Goal: Task Accomplishment & Management: Complete application form

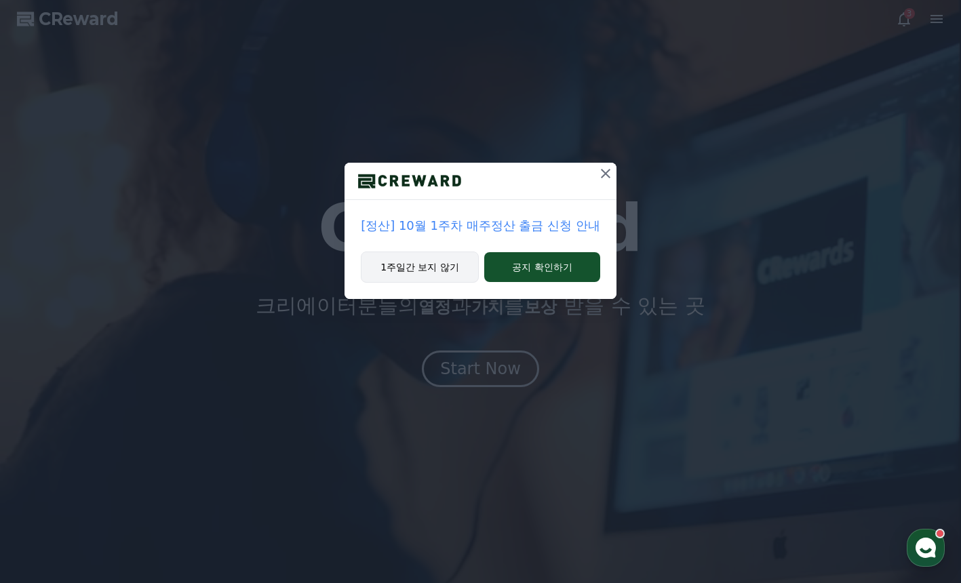
click at [421, 265] on button "1주일간 보지 않기" at bounding box center [420, 267] width 118 height 31
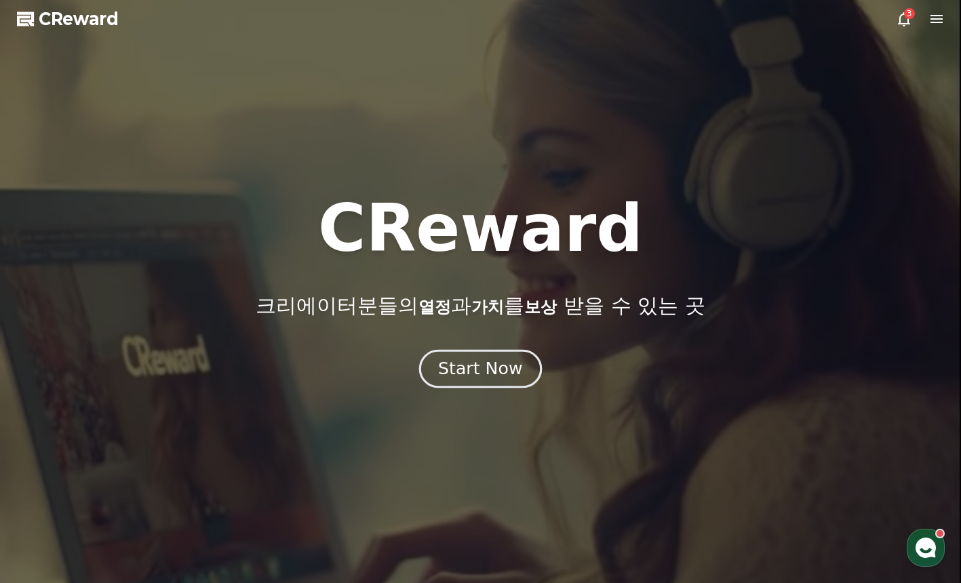
click at [492, 368] on div "Start Now" at bounding box center [480, 368] width 84 height 23
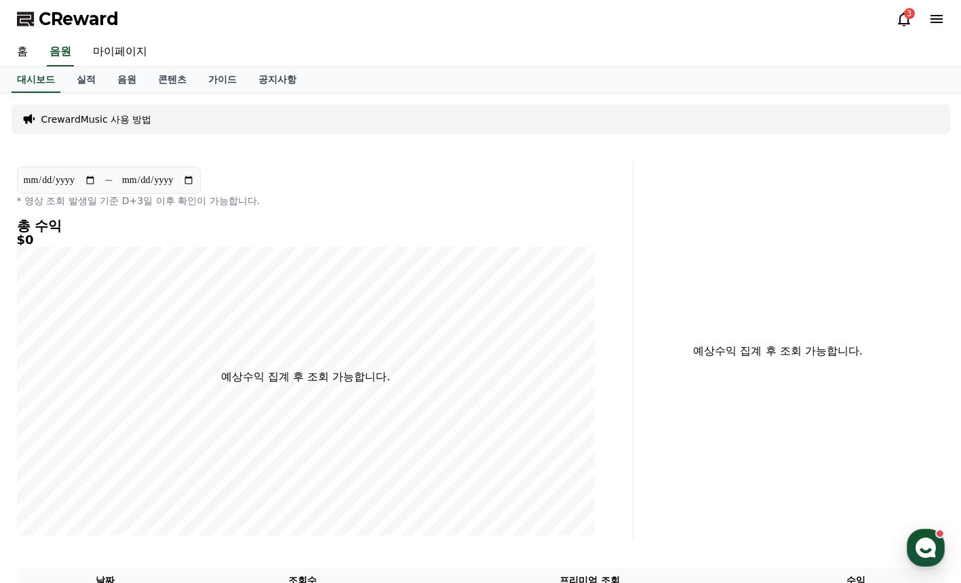
click at [151, 119] on div "CrewardMusic 사용 방법" at bounding box center [481, 119] width 939 height 30
click at [96, 116] on p "CrewardMusic 사용 방법" at bounding box center [96, 120] width 111 height 14
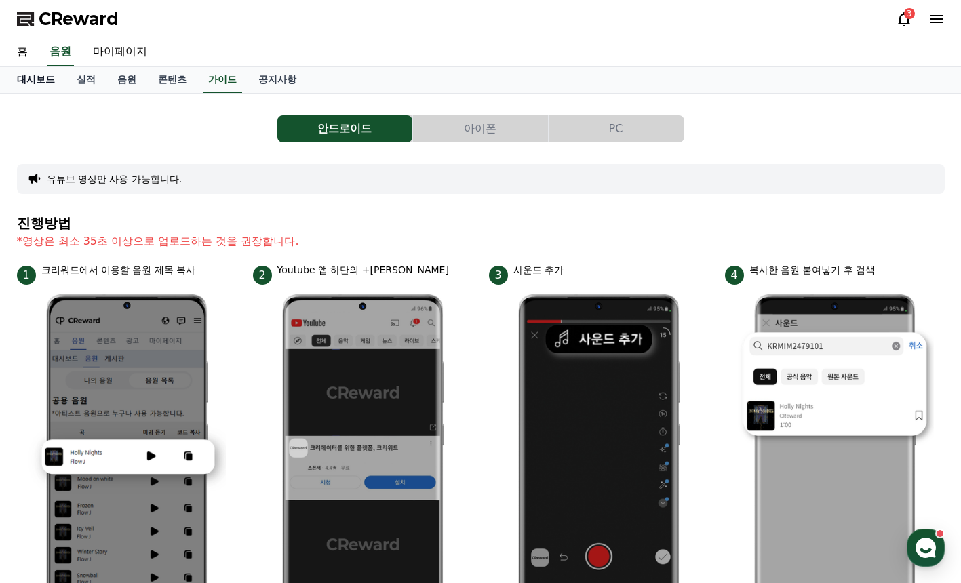
click at [20, 77] on link "대시보드" at bounding box center [36, 80] width 60 height 26
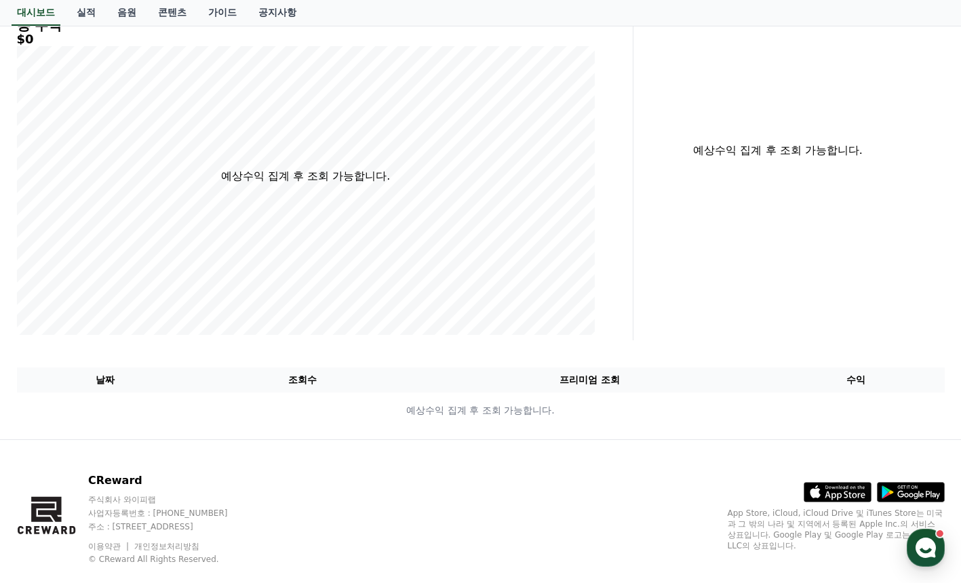
scroll to position [203, 0]
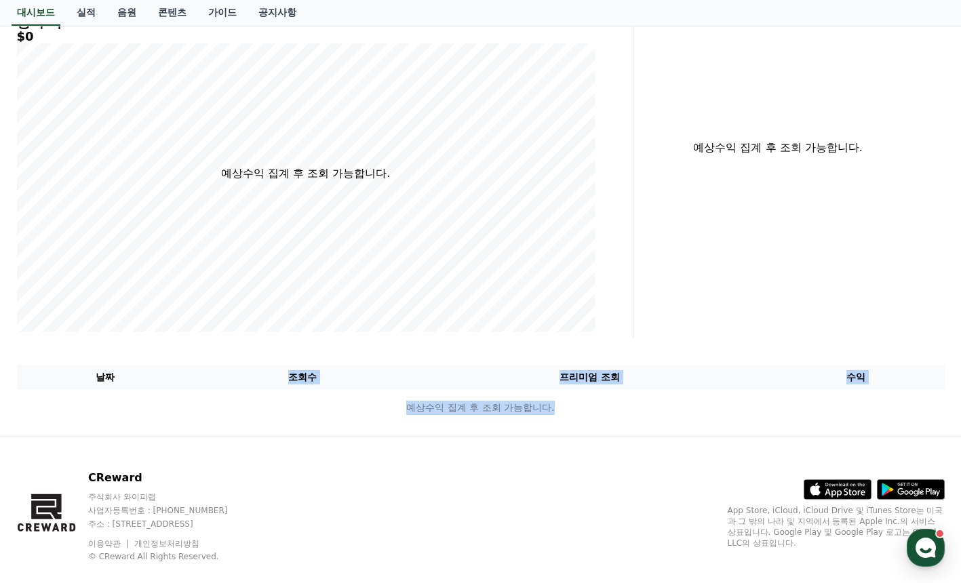
drag, startPoint x: 123, startPoint y: 372, endPoint x: 811, endPoint y: 422, distance: 690.3
click at [811, 422] on table "날짜 조회수 프리미엄 조회 수익 예상수익 집계 후 조회 가능합니다." at bounding box center [481, 395] width 928 height 61
click at [736, 413] on p "예상수익 집계 후 조회 가능합니다." at bounding box center [481, 408] width 927 height 14
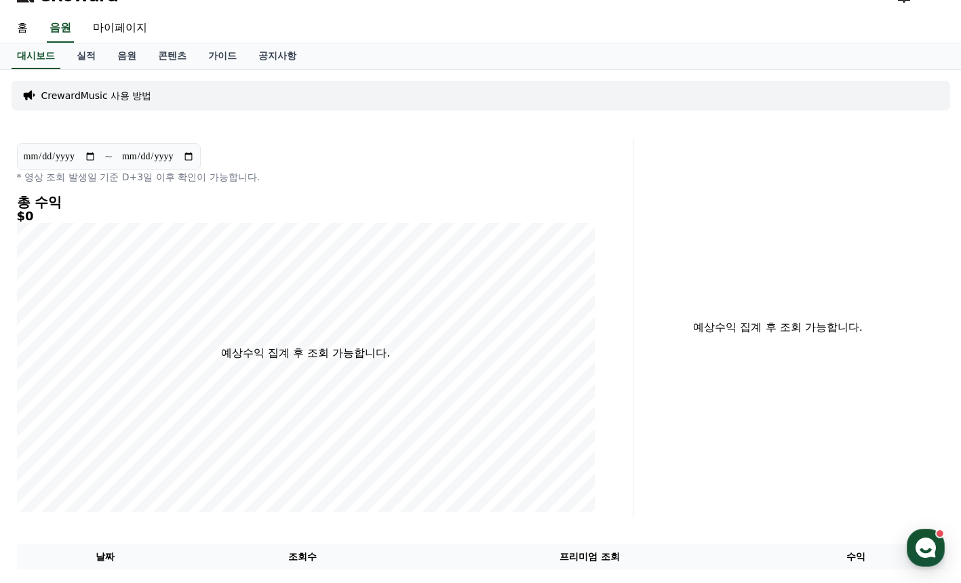
scroll to position [0, 0]
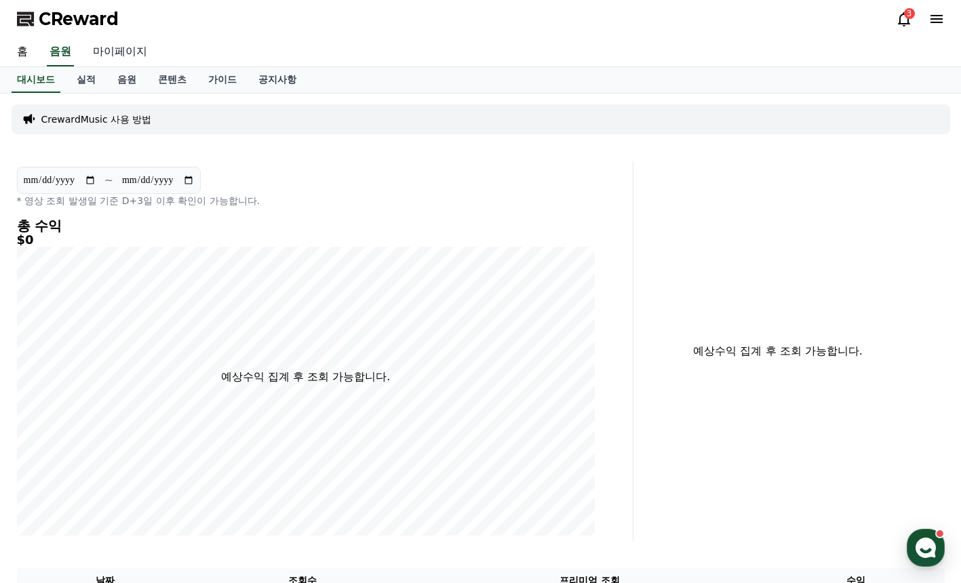
click at [104, 48] on link "마이페이지" at bounding box center [120, 52] width 76 height 28
select select "**********"
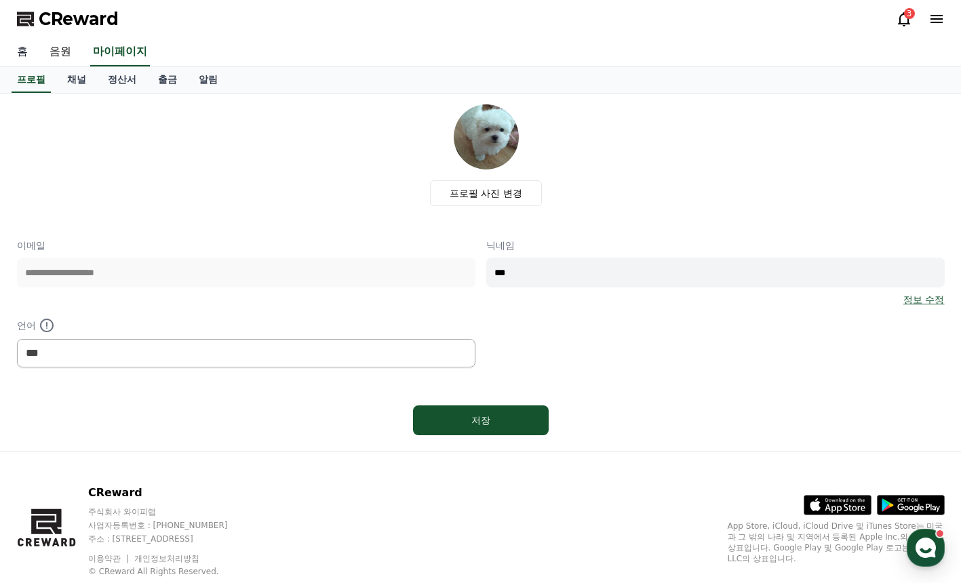
click at [16, 53] on link "홈" at bounding box center [22, 52] width 33 height 28
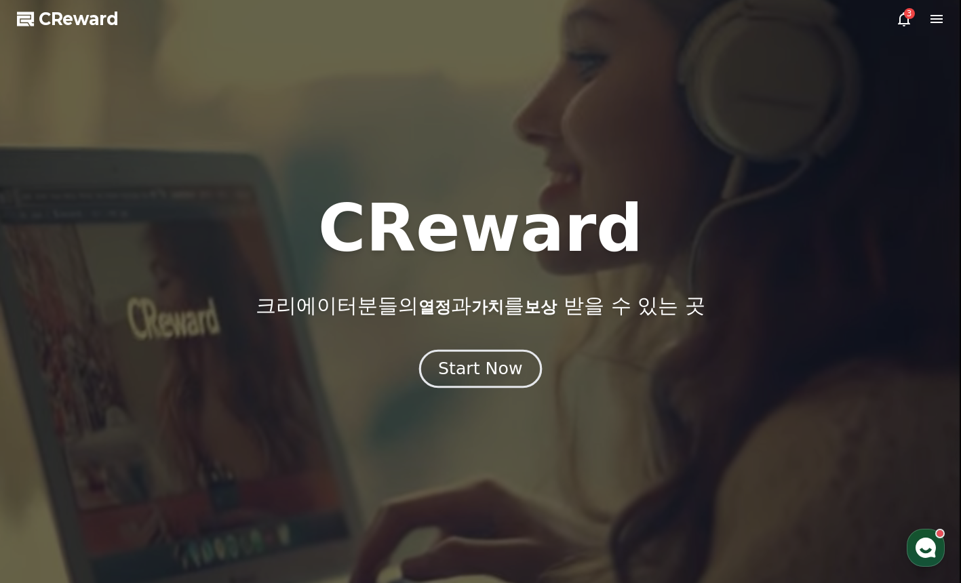
click at [497, 372] on div "Start Now" at bounding box center [480, 368] width 84 height 23
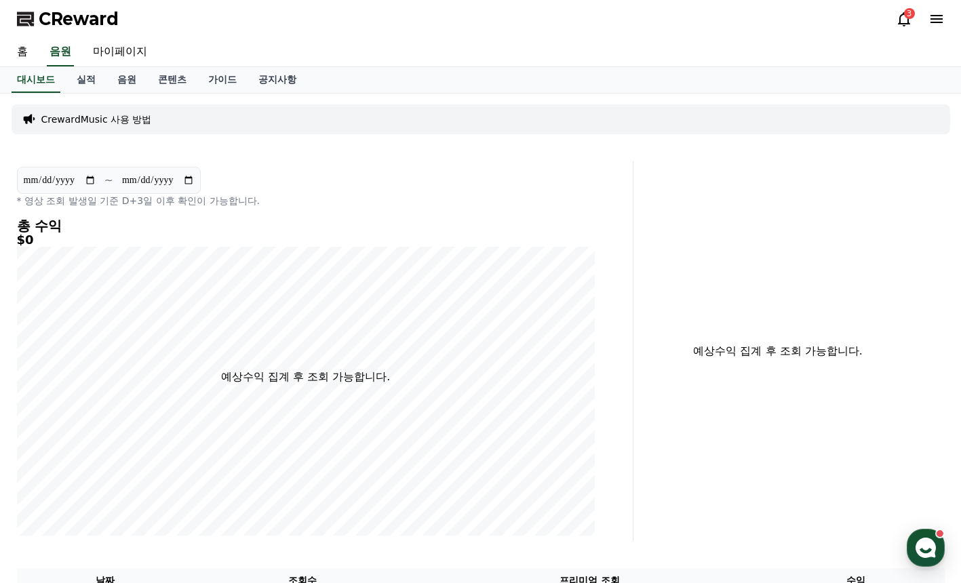
click at [904, 20] on icon at bounding box center [904, 19] width 16 height 16
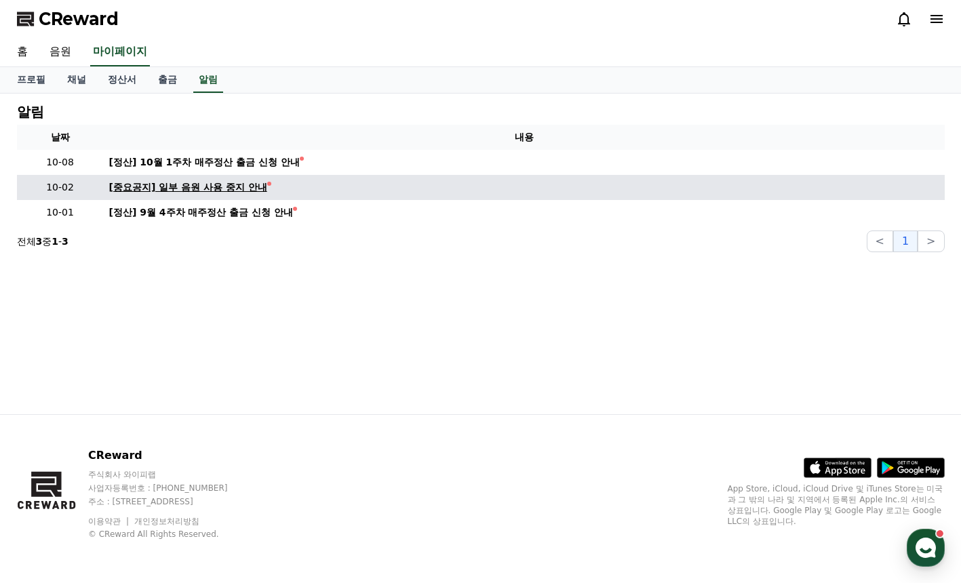
click at [217, 191] on div "[중요공지] 일부 음원 사용 중지 안내" at bounding box center [188, 187] width 158 height 14
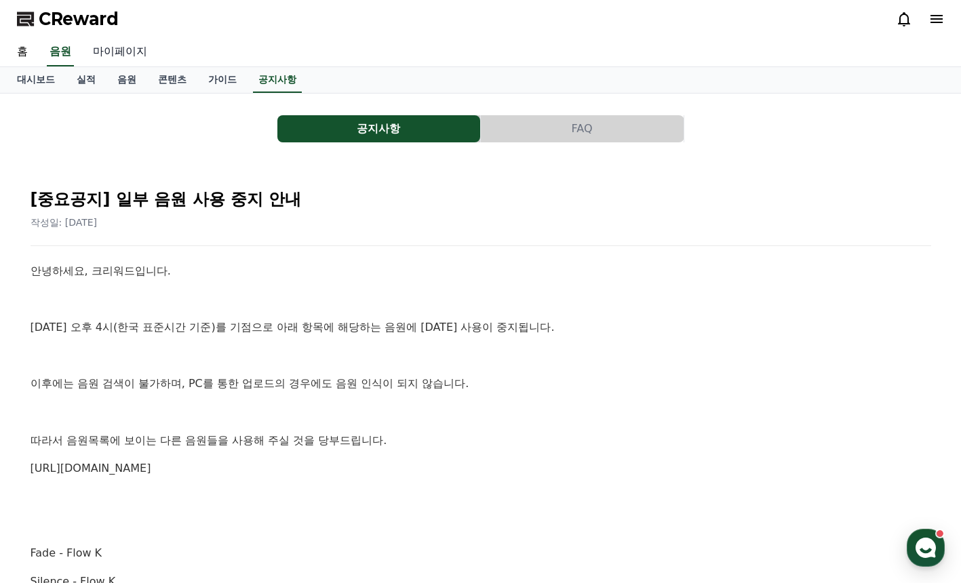
click at [98, 45] on link "마이페이지" at bounding box center [120, 52] width 76 height 28
select select "**********"
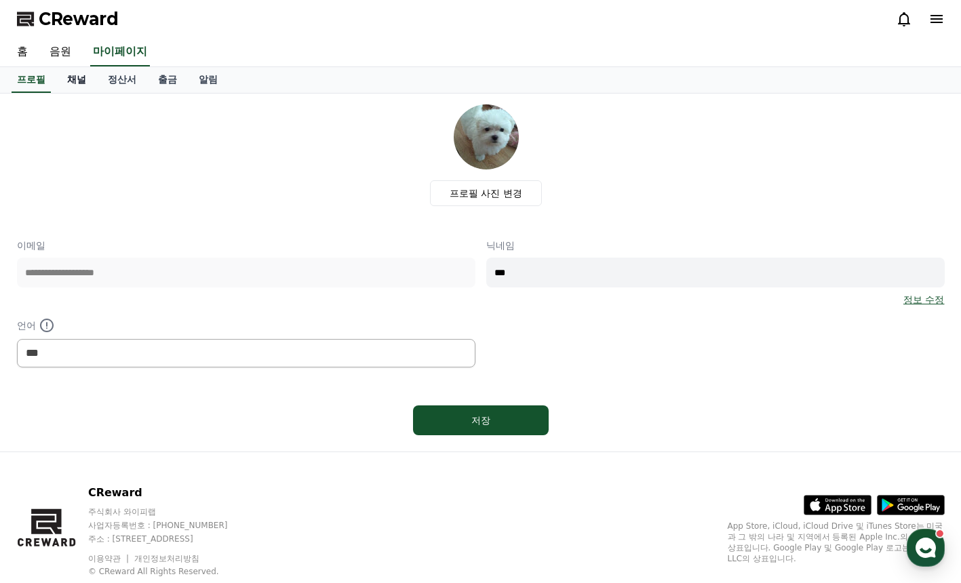
click at [64, 84] on link "채널" at bounding box center [76, 80] width 41 height 26
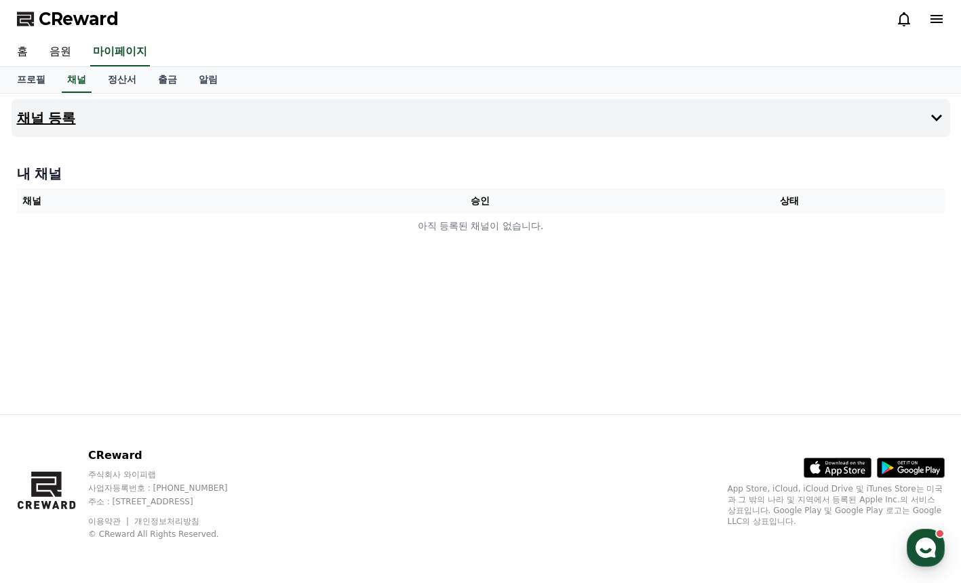
click at [935, 121] on icon at bounding box center [937, 118] width 16 height 16
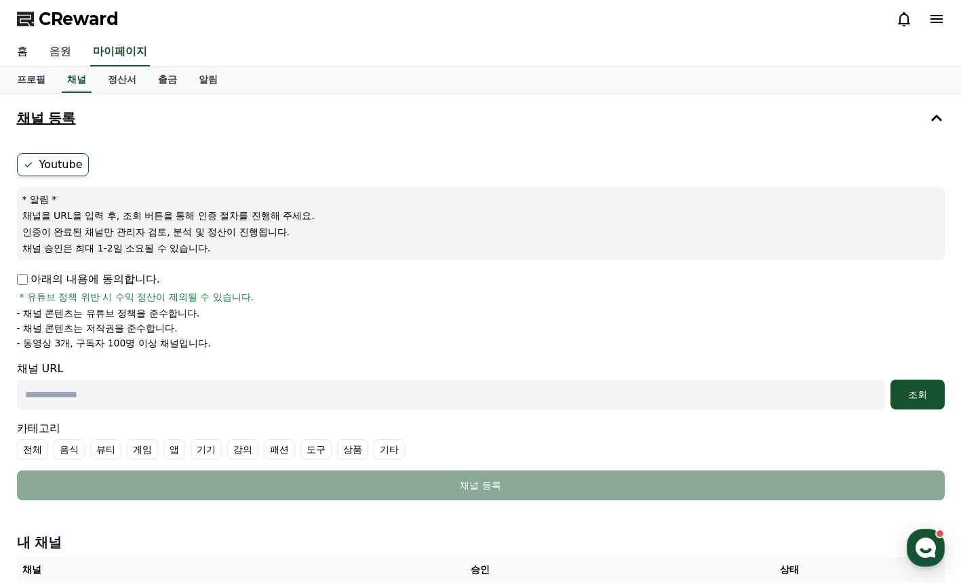
click at [685, 396] on input "text" at bounding box center [451, 395] width 868 height 30
click at [183, 384] on input "text" at bounding box center [451, 395] width 868 height 30
paste input "**********"
type input "**********"
click at [910, 393] on div "조회" at bounding box center [917, 395] width 43 height 14
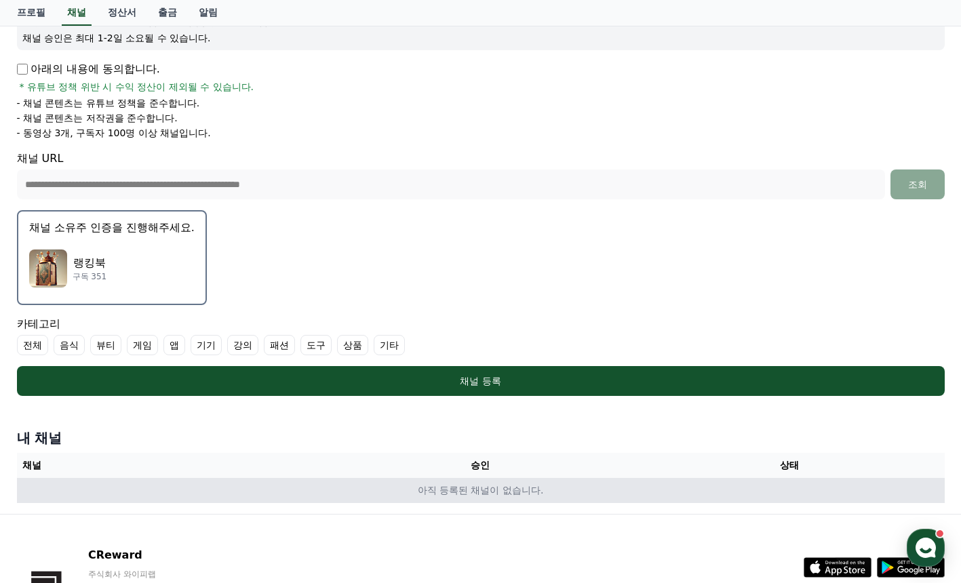
scroll to position [271, 0]
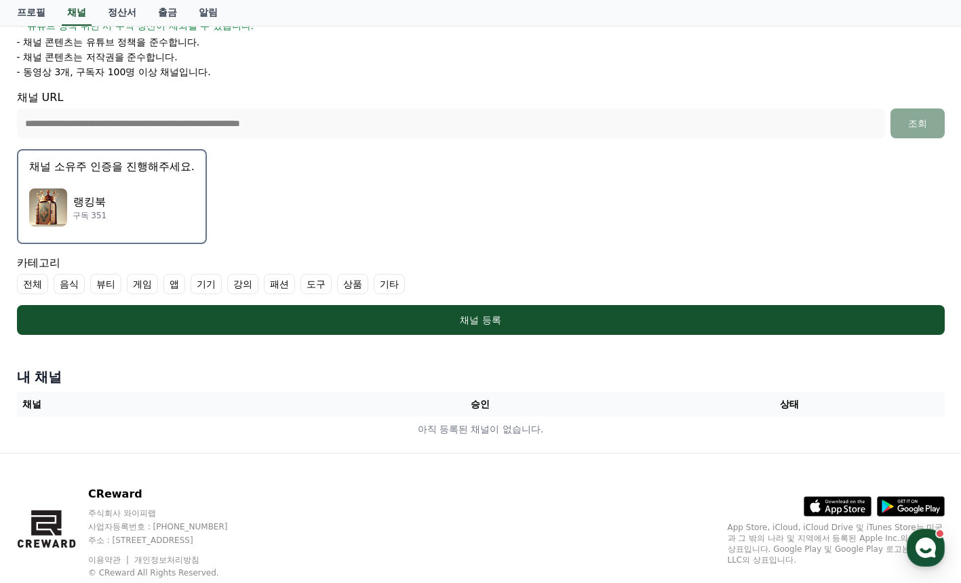
click at [163, 184] on div "랭킹북 구독 351" at bounding box center [112, 207] width 166 height 54
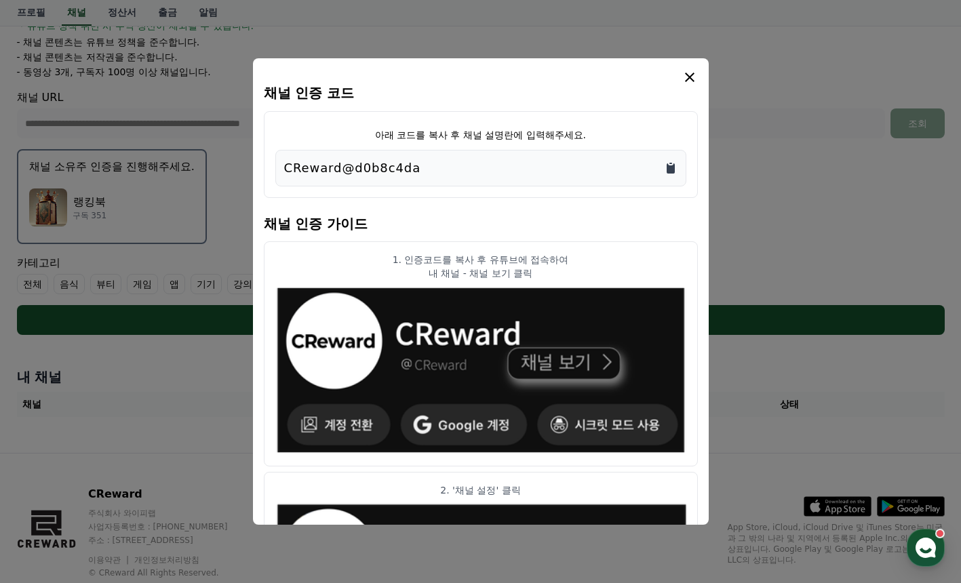
click at [672, 168] on icon "Copy to clipboard" at bounding box center [671, 168] width 8 height 10
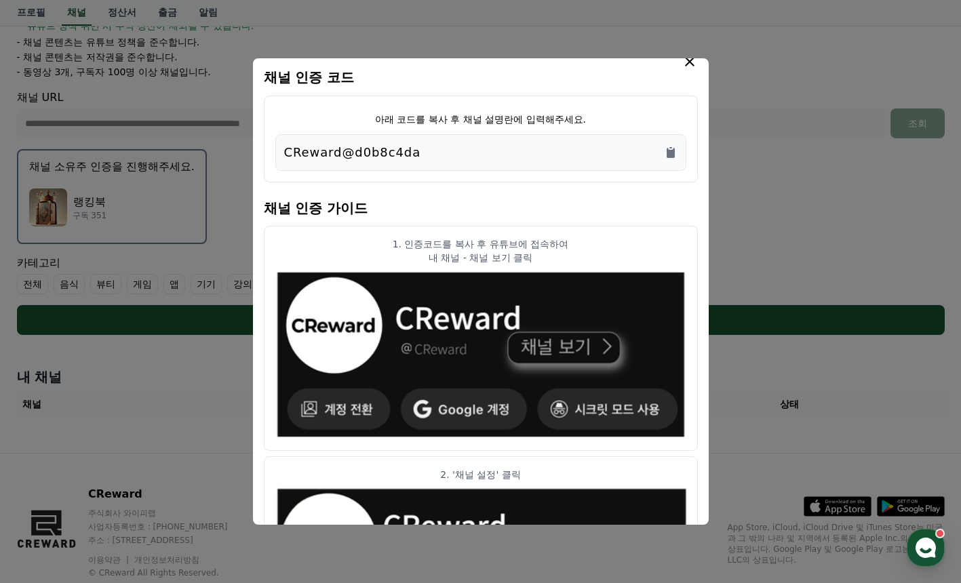
scroll to position [0, 0]
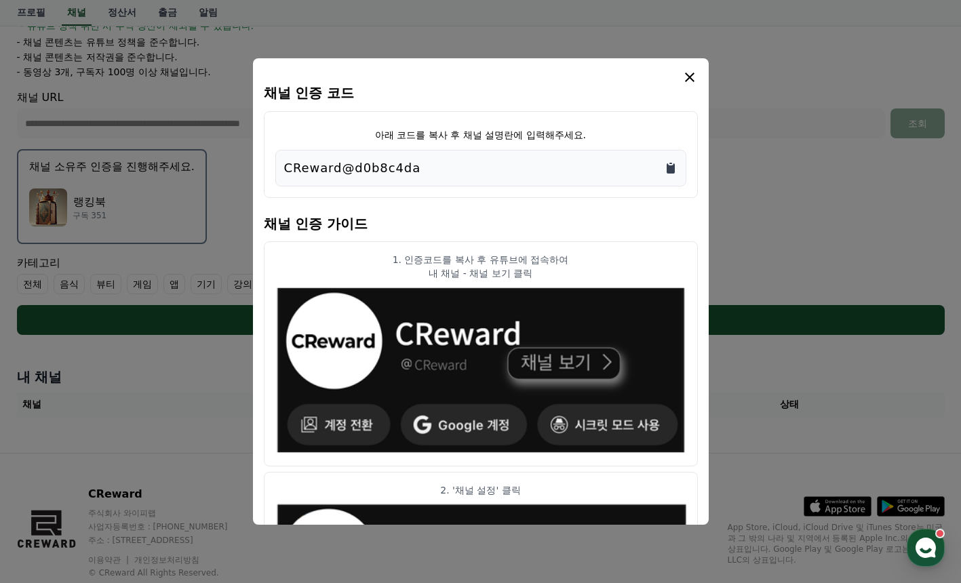
click at [669, 170] on icon "Copy to clipboard" at bounding box center [671, 168] width 8 height 10
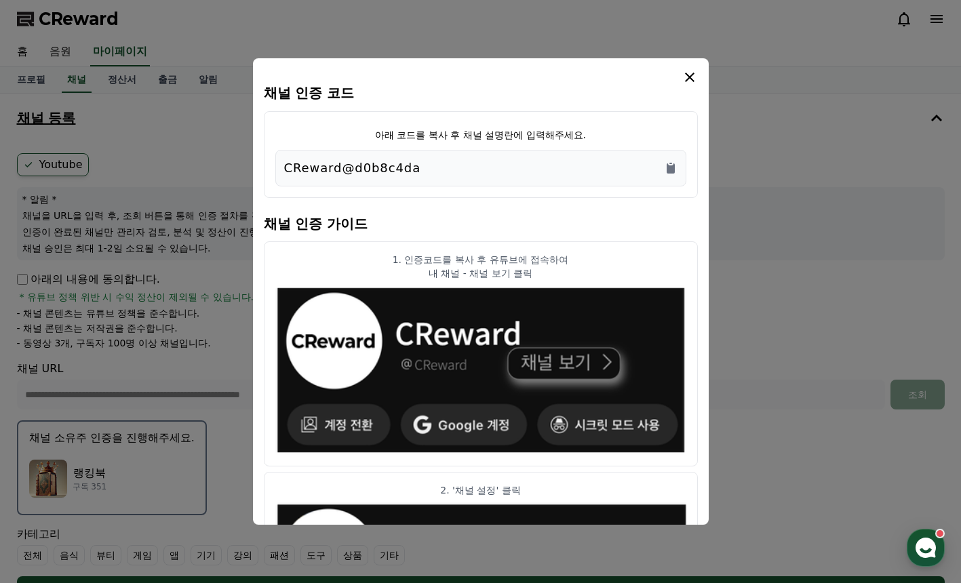
click at [691, 75] on icon "modal" at bounding box center [690, 77] width 16 height 16
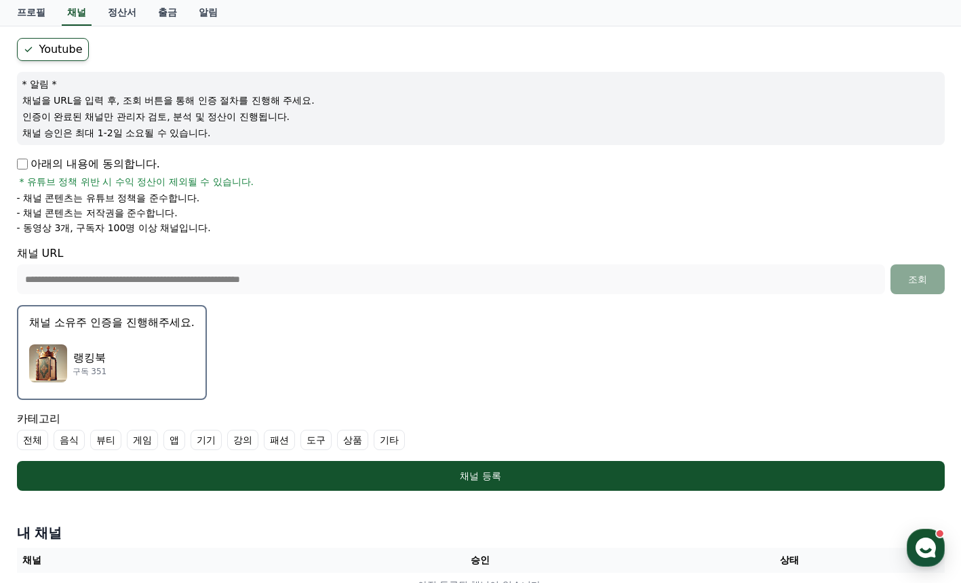
scroll to position [136, 0]
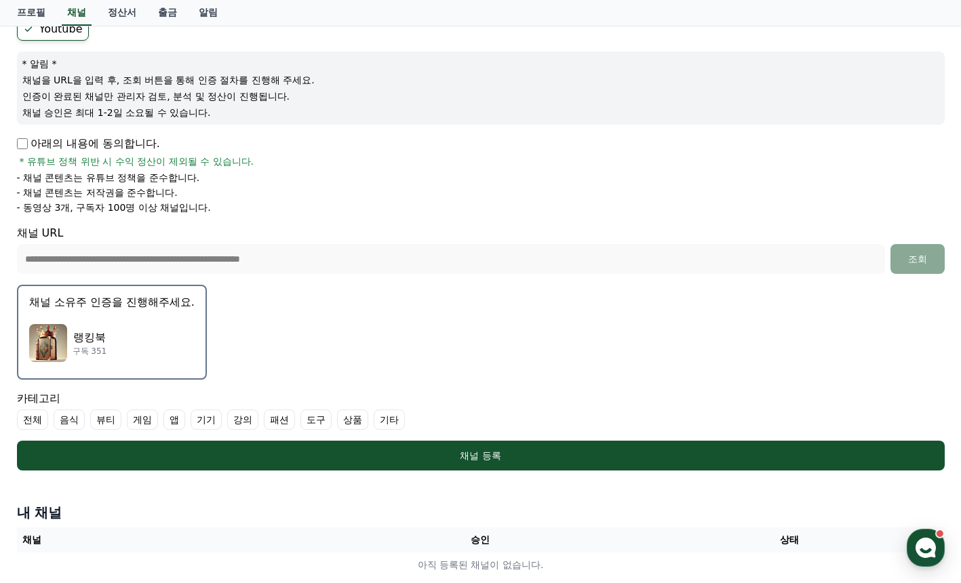
click at [154, 343] on div "랭킹북 구독 351" at bounding box center [112, 343] width 166 height 54
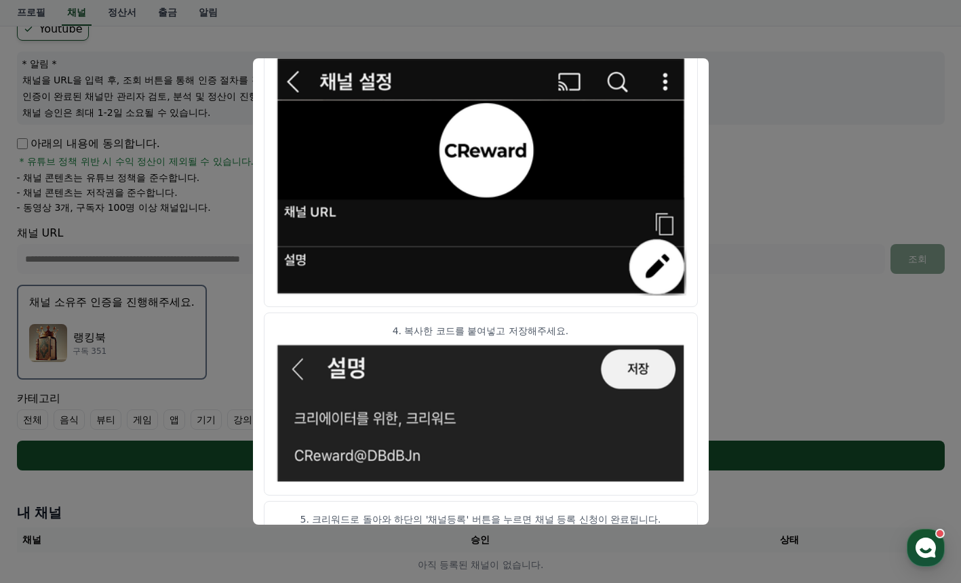
scroll to position [704, 0]
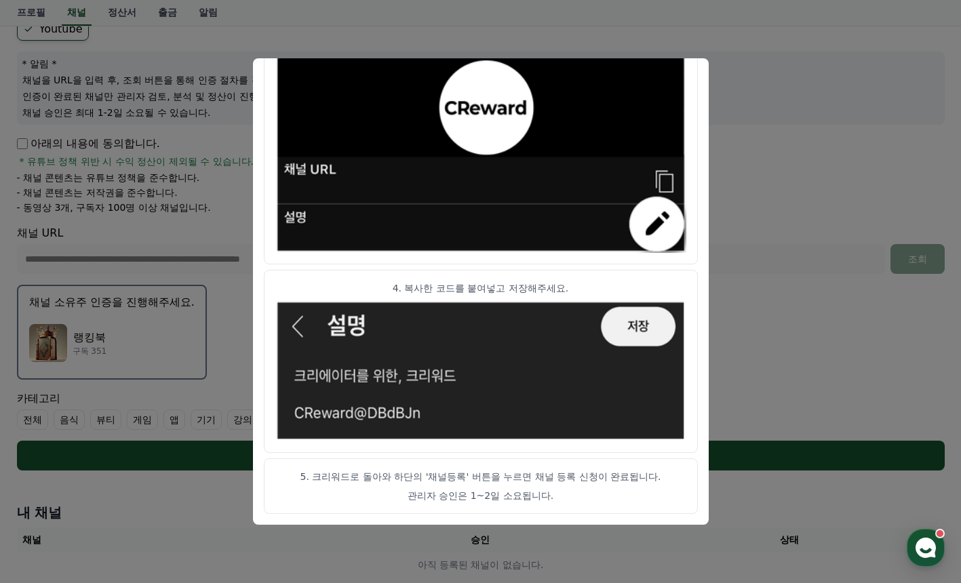
drag, startPoint x: 311, startPoint y: 475, endPoint x: 644, endPoint y: 489, distance: 333.3
click at [644, 489] on article "5. 크리워드로 돌아와 하단의 '채널등록' 버튼을 누르면 채널 등록 신청이 완료됩니다. 관리자 승인은 1~2일 소요됩니다." at bounding box center [481, 487] width 434 height 56
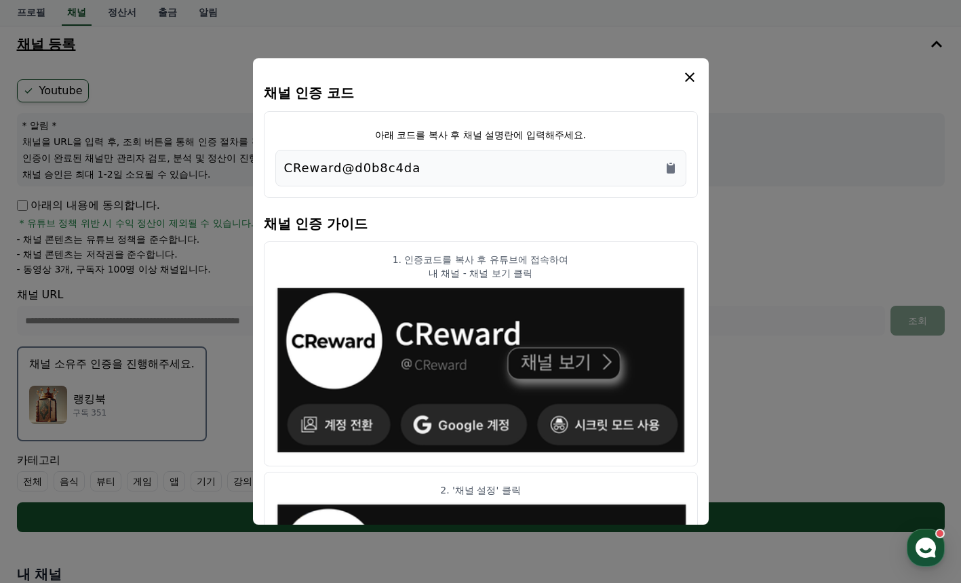
scroll to position [0, 0]
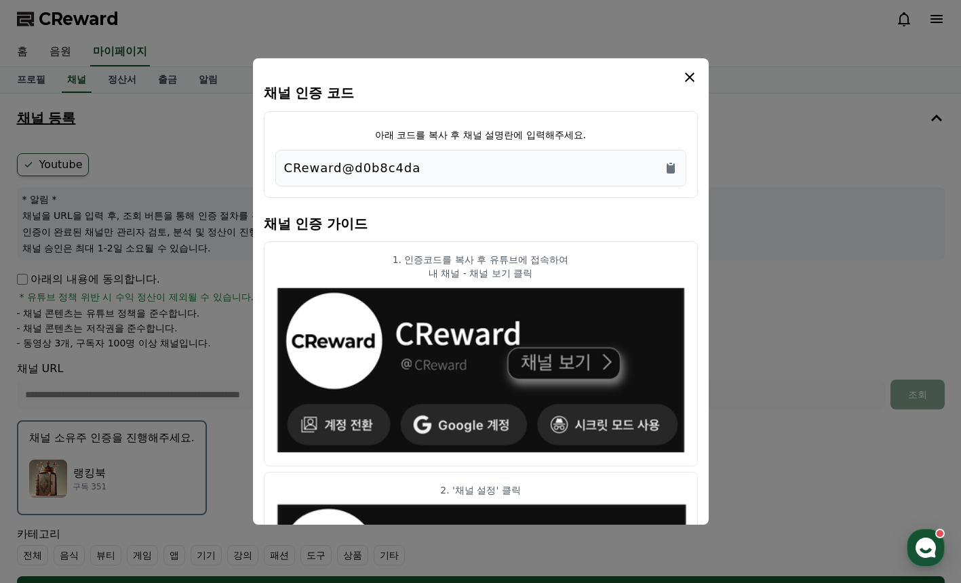
click at [693, 81] on icon "modal" at bounding box center [690, 77] width 16 height 16
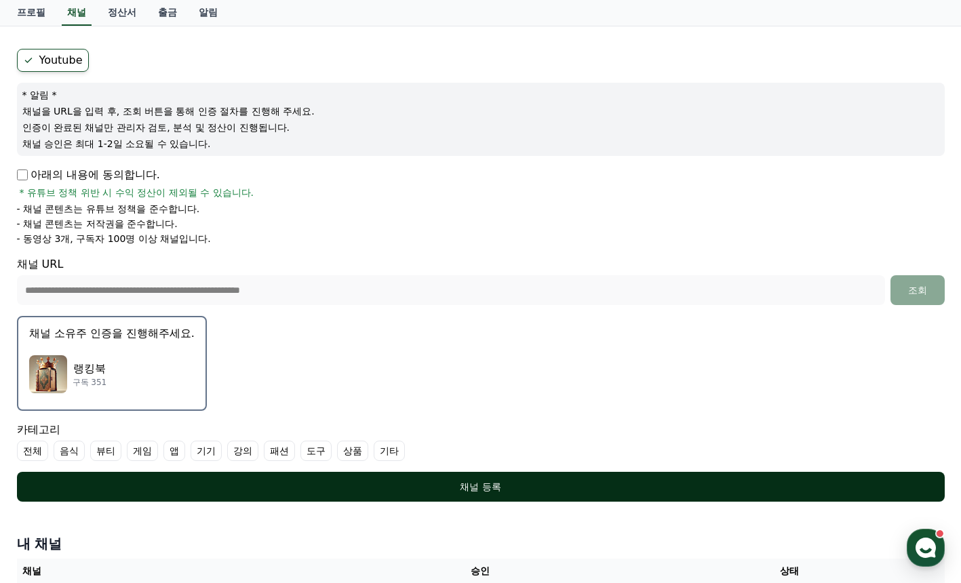
scroll to position [106, 0]
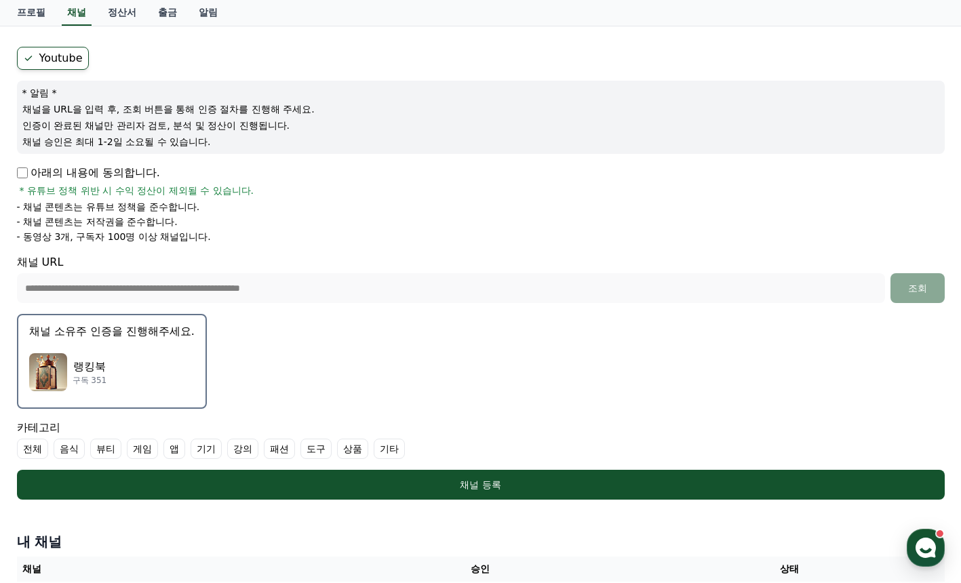
click at [23, 56] on icon at bounding box center [28, 58] width 11 height 11
click at [135, 382] on div "랭킹북 구독 351" at bounding box center [112, 372] width 166 height 54
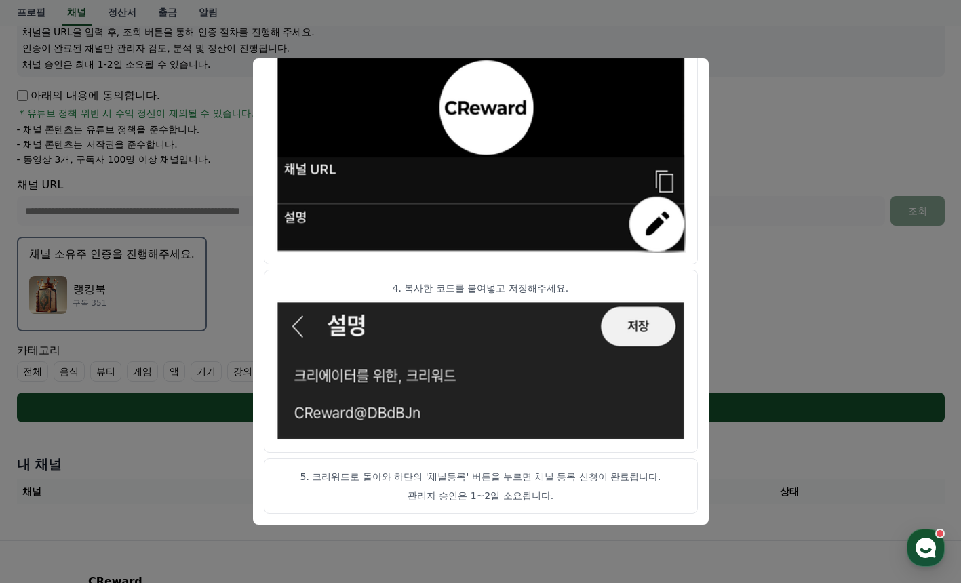
scroll to position [310, 0]
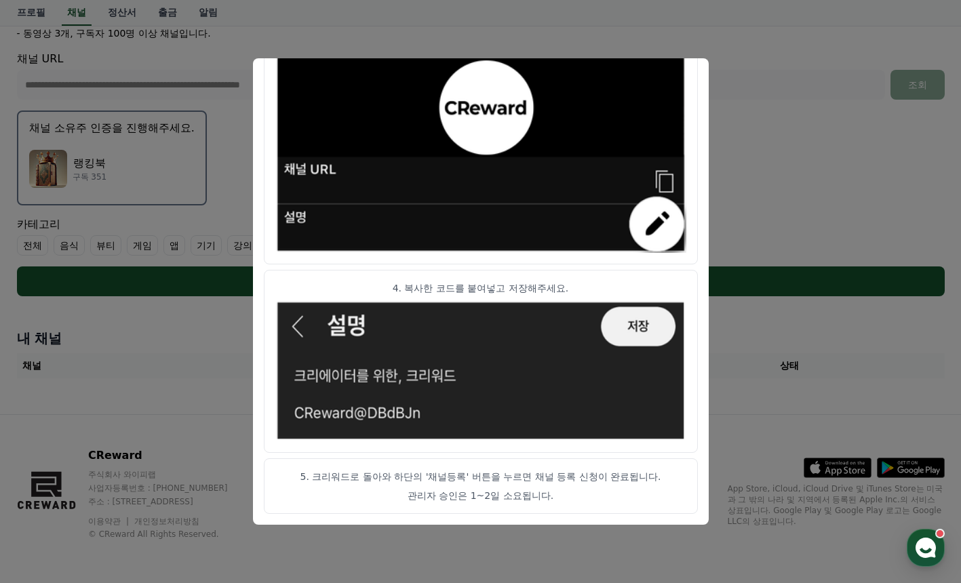
click at [641, 338] on img "modal" at bounding box center [480, 371] width 411 height 142
click at [589, 475] on p "5. 크리워드로 돌아와 하단의 '채널등록' 버튼을 누르면 채널 등록 신청이 완료됩니다." at bounding box center [480, 477] width 411 height 14
drag, startPoint x: 558, startPoint y: 496, endPoint x: 518, endPoint y: 496, distance: 40.0
click at [556, 496] on p "관리자 승인은 1~2일 소요됩니다." at bounding box center [480, 496] width 411 height 14
click at [511, 494] on p "관리자 승인은 1~2일 소요됩니다." at bounding box center [480, 496] width 411 height 14
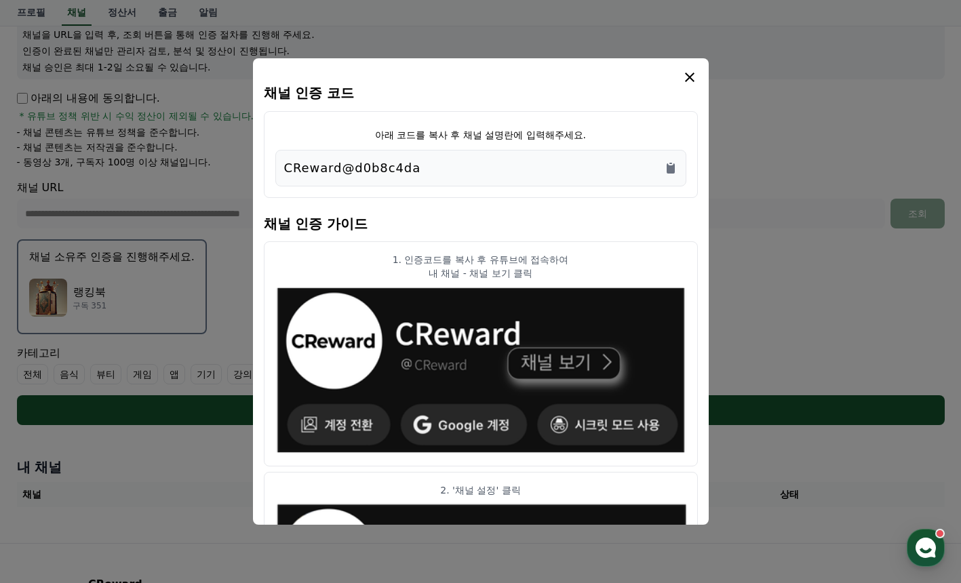
scroll to position [0, 0]
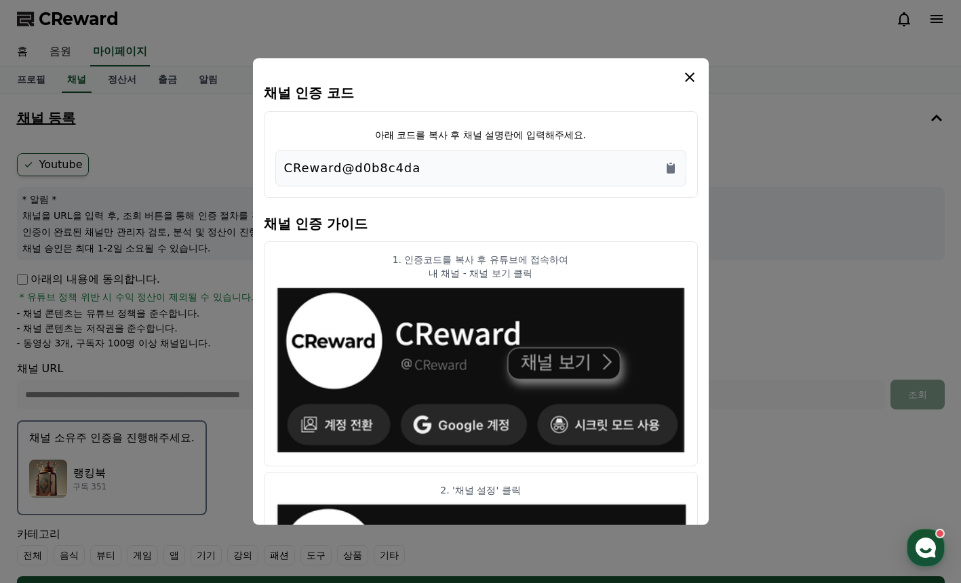
click at [691, 74] on icon "modal" at bounding box center [690, 77] width 16 height 16
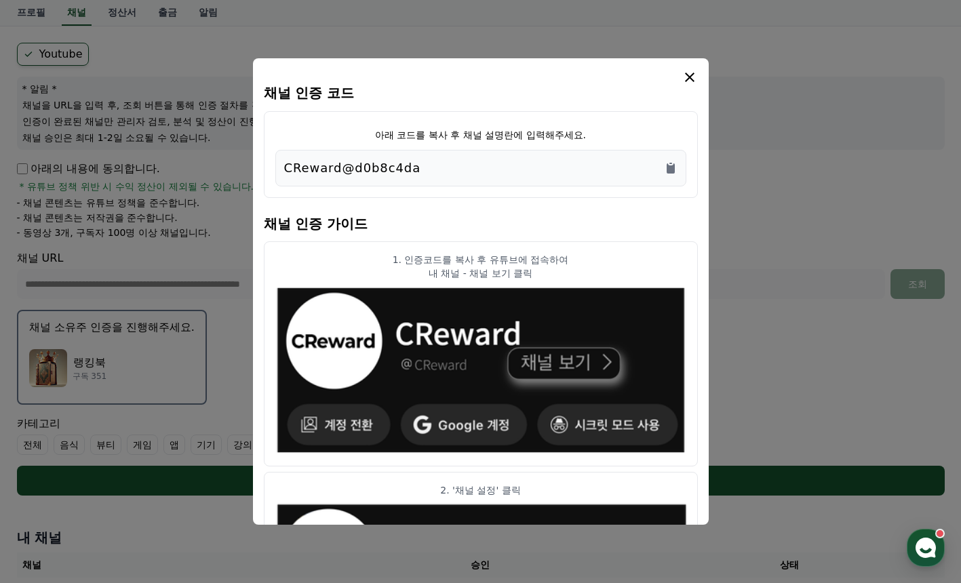
scroll to position [310, 0]
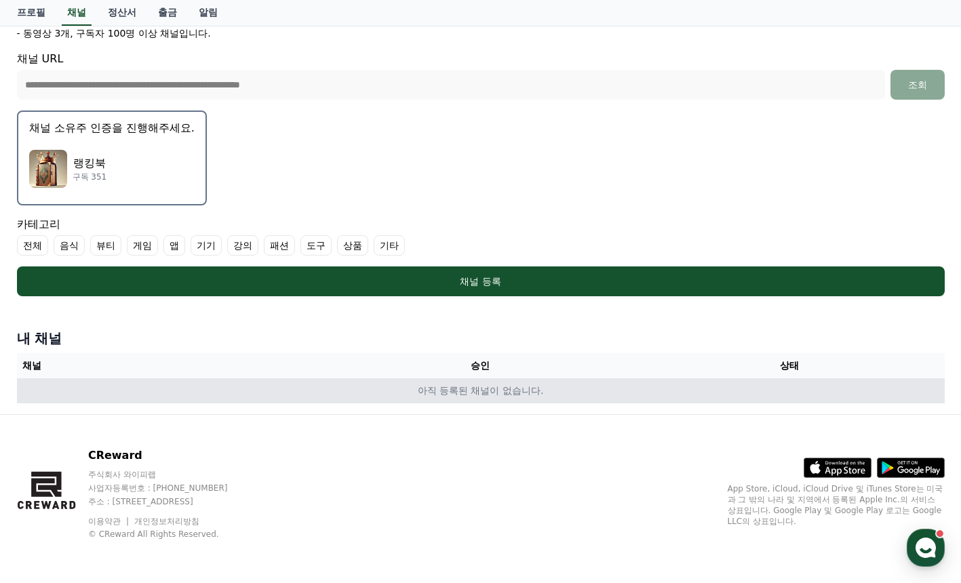
click at [869, 383] on td "아직 등록된 채널이 없습니다." at bounding box center [481, 390] width 928 height 25
click at [541, 381] on td "아직 등록된 채널이 없습니다." at bounding box center [481, 390] width 928 height 25
drag, startPoint x: 541, startPoint y: 381, endPoint x: 326, endPoint y: 380, distance: 215.0
click at [536, 383] on td "아직 등록된 채널이 없습니다." at bounding box center [481, 390] width 928 height 25
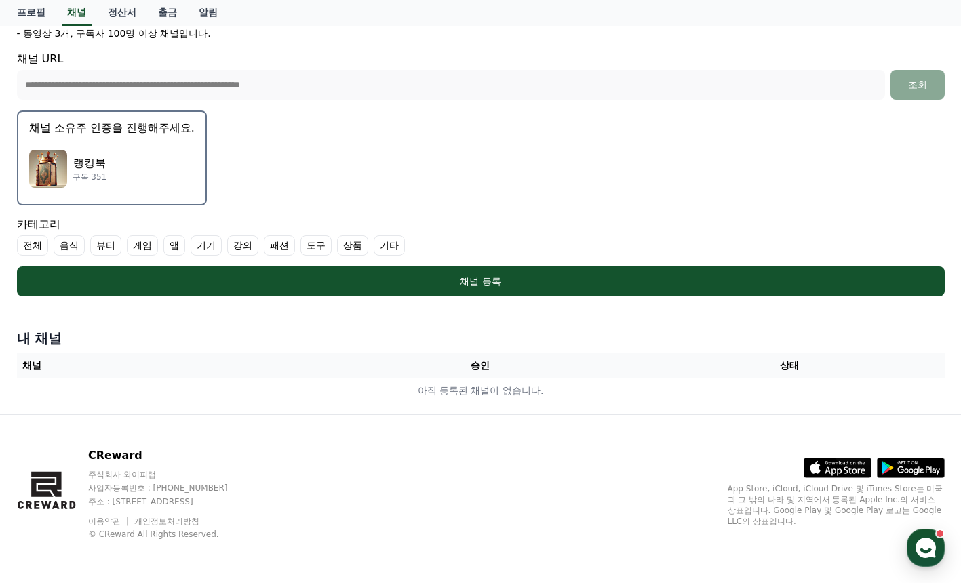
click at [111, 370] on th "채널" at bounding box center [171, 365] width 309 height 25
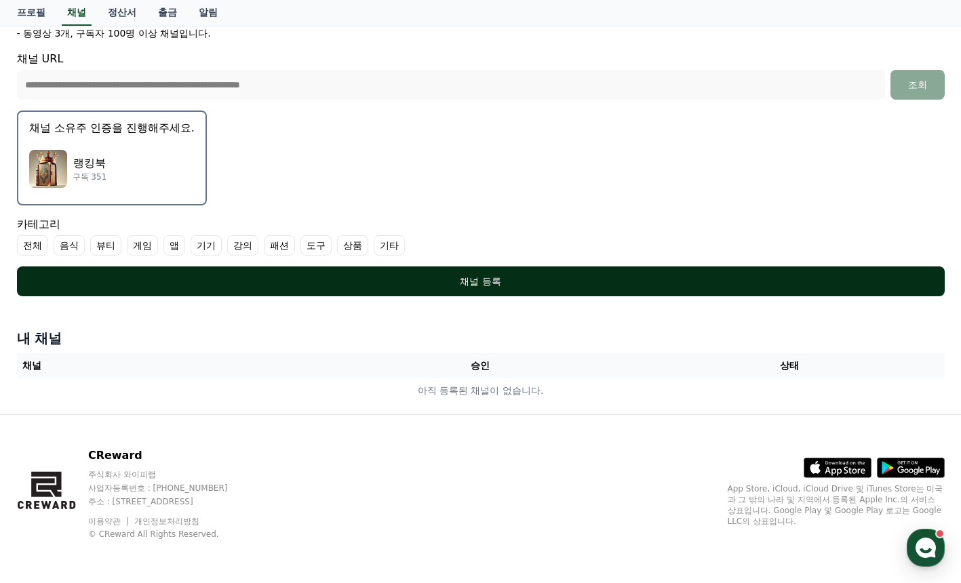
drag, startPoint x: 135, startPoint y: 346, endPoint x: 336, endPoint y: 279, distance: 212.4
click at [138, 345] on h4 "내 채널" at bounding box center [481, 338] width 928 height 19
click at [432, 277] on div "채널 등록" at bounding box center [481, 282] width 874 height 14
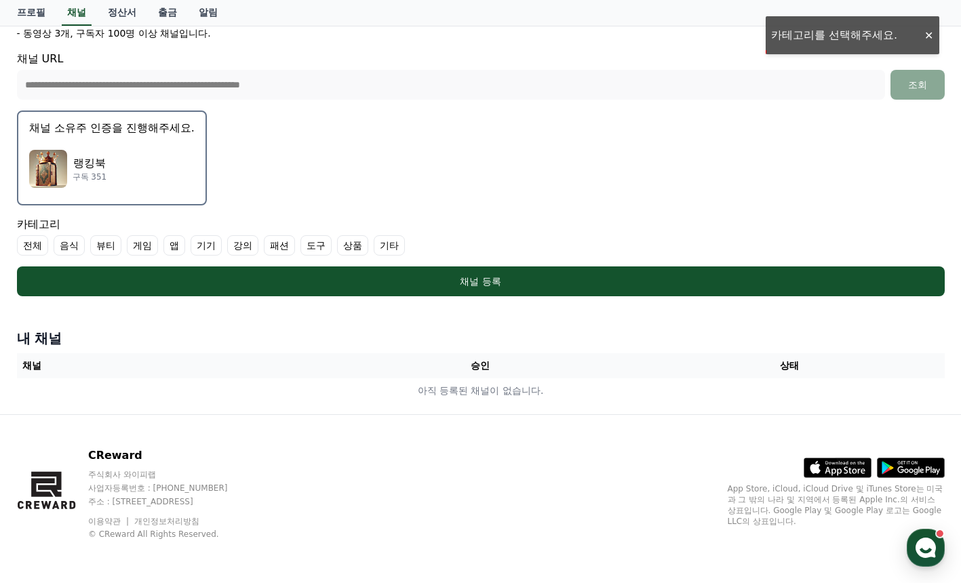
drag, startPoint x: 394, startPoint y: 245, endPoint x: 446, endPoint y: 249, distance: 51.7
click at [394, 245] on label "기타" at bounding box center [389, 245] width 31 height 20
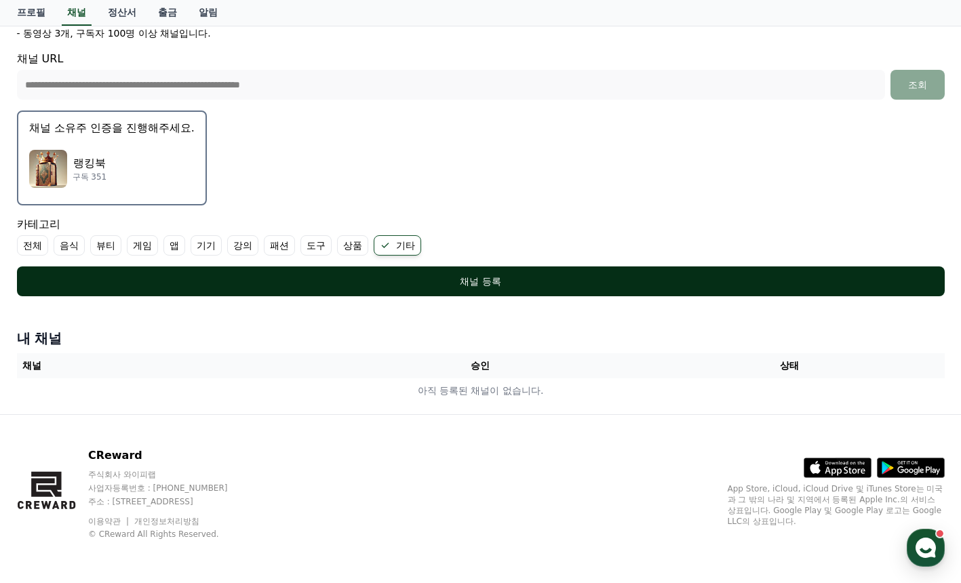
click at [518, 272] on button "채널 등록" at bounding box center [481, 282] width 928 height 30
